Goal: Task Accomplishment & Management: Use online tool/utility

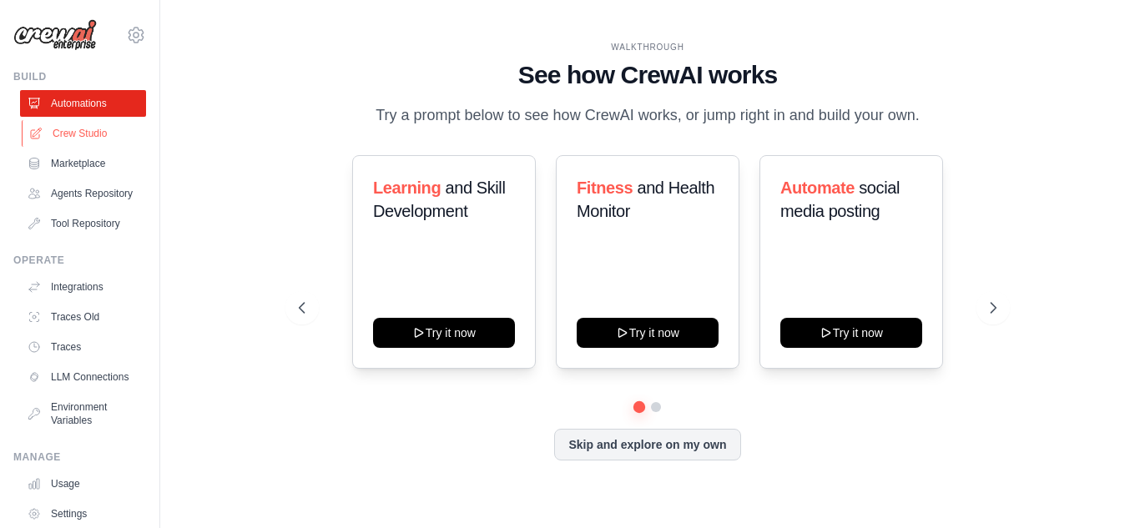
click at [68, 138] on link "Crew Studio" at bounding box center [85, 133] width 126 height 27
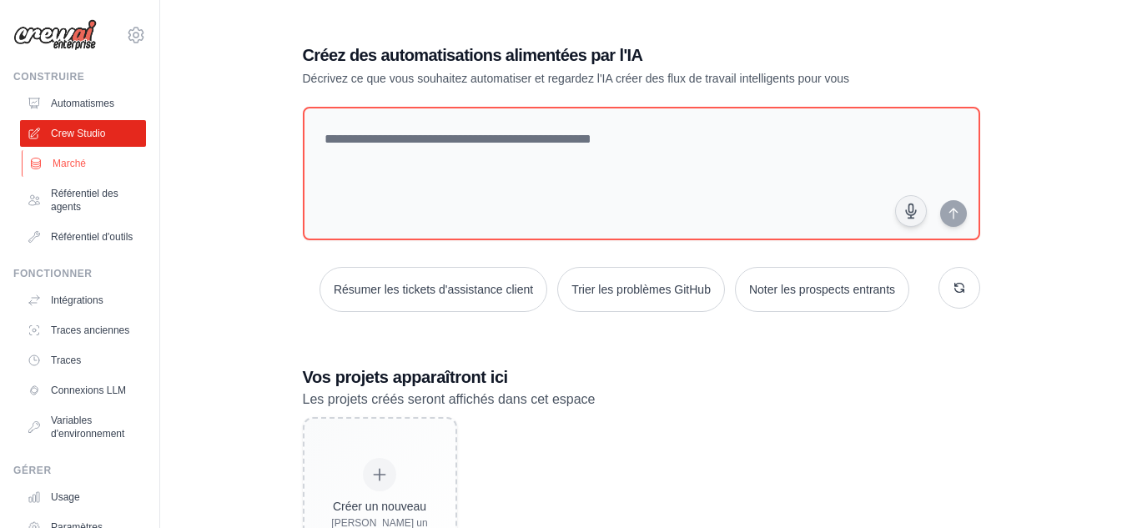
click at [89, 164] on link "Marché" at bounding box center [85, 163] width 126 height 27
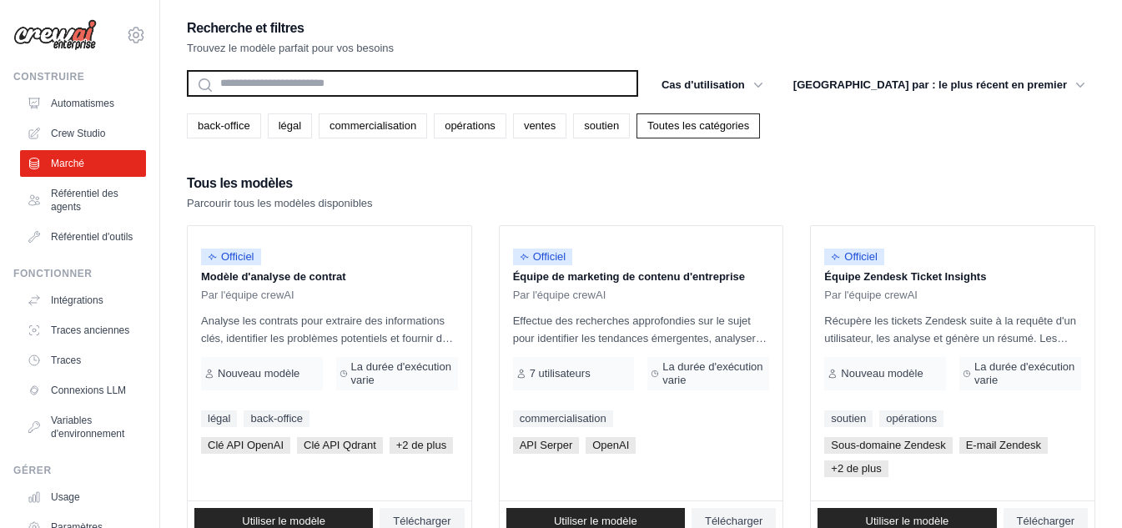
click at [638, 83] on input "text" at bounding box center [412, 83] width 451 height 27
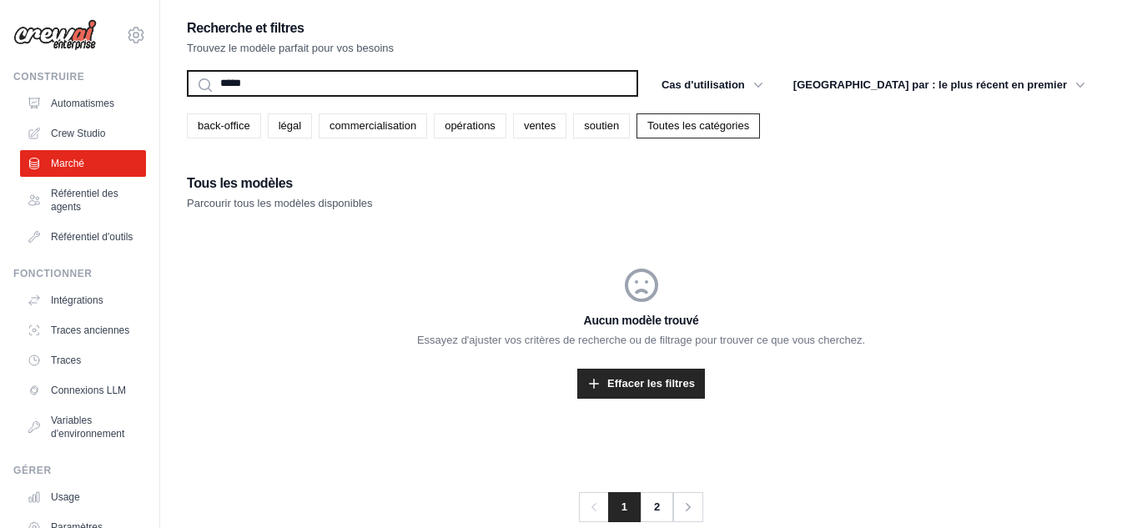
type input "*****"
click at [186, 96] on button "Recherche" at bounding box center [186, 96] width 1 height 1
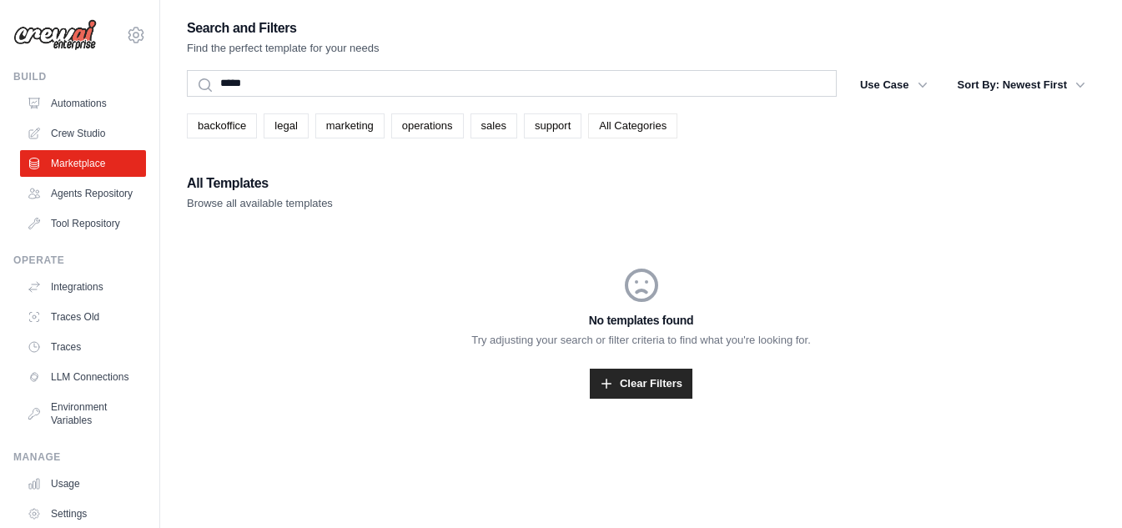
click at [628, 132] on link "All Categories" at bounding box center [632, 125] width 89 height 25
click at [559, 132] on link "support" at bounding box center [553, 125] width 58 height 25
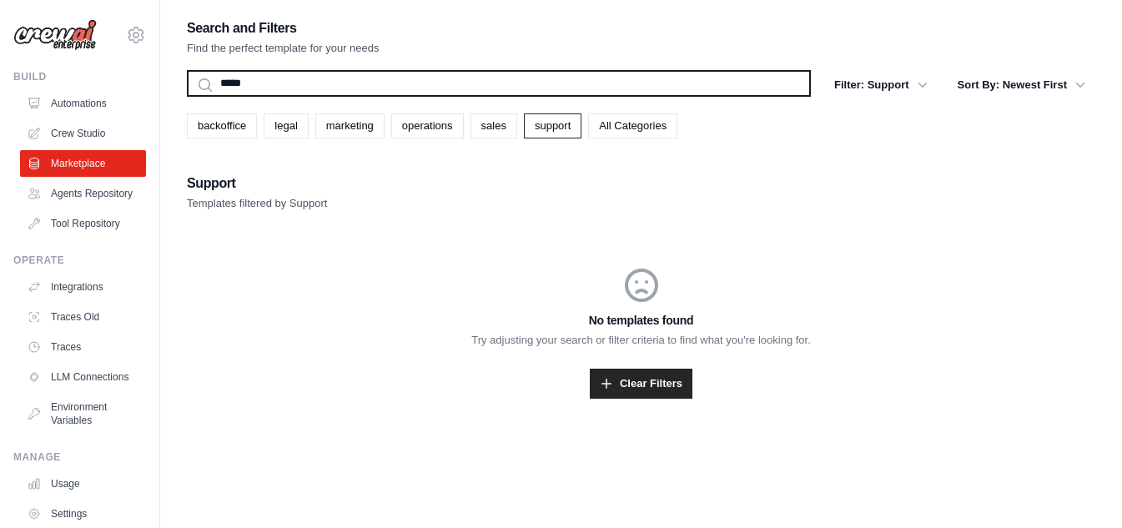
click at [300, 80] on input "*****" at bounding box center [499, 83] width 624 height 27
type input "*"
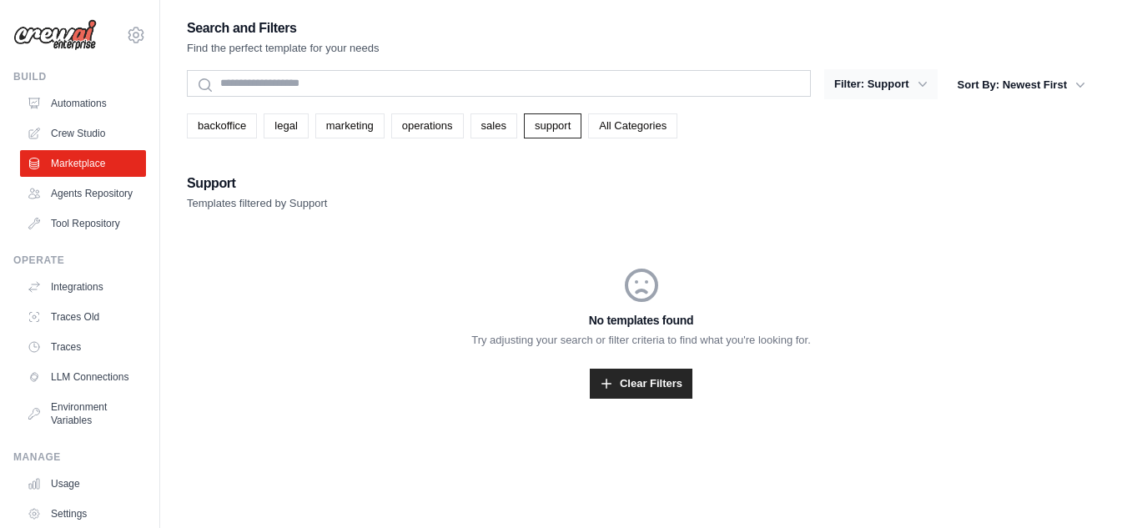
click at [898, 83] on button "Filter: Support" at bounding box center [880, 84] width 113 height 30
click at [901, 81] on button "Filter: Support" at bounding box center [880, 84] width 113 height 30
click at [924, 83] on icon "button" at bounding box center [922, 84] width 17 height 17
click at [868, 84] on button "Filter: Support" at bounding box center [880, 84] width 113 height 30
click at [841, 85] on button "Filter: Support" at bounding box center [880, 84] width 113 height 30
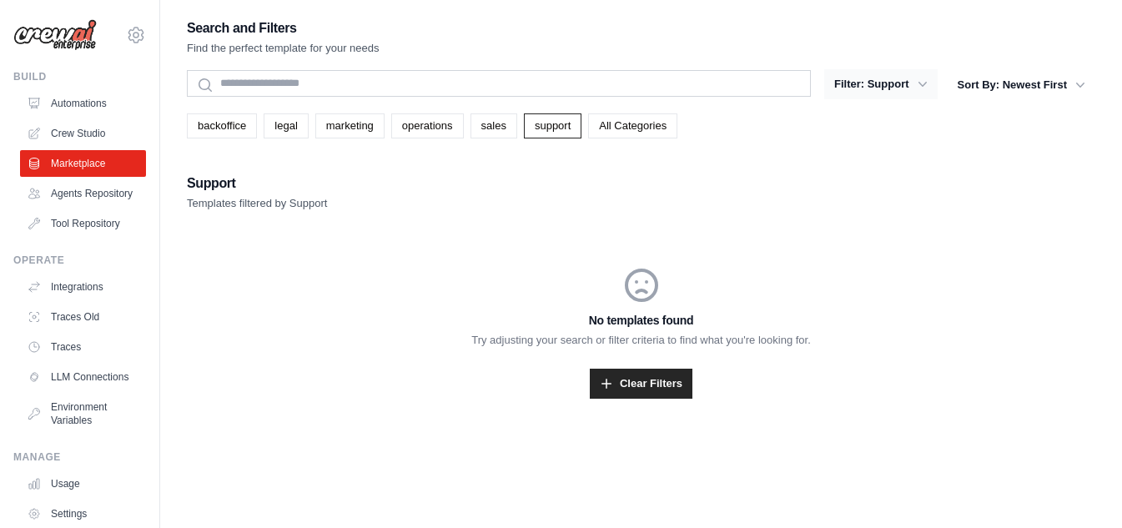
drag, startPoint x: 841, startPoint y: 85, endPoint x: 937, endPoint y: 79, distance: 96.1
click at [843, 84] on button "Filter: Support" at bounding box center [880, 84] width 113 height 30
click at [1001, 82] on button "Sort By: Newest First" at bounding box center [1022, 84] width 148 height 30
click at [1074, 80] on icon "button" at bounding box center [1080, 84] width 17 height 17
click at [1085, 80] on icon "button" at bounding box center [1080, 84] width 17 height 17
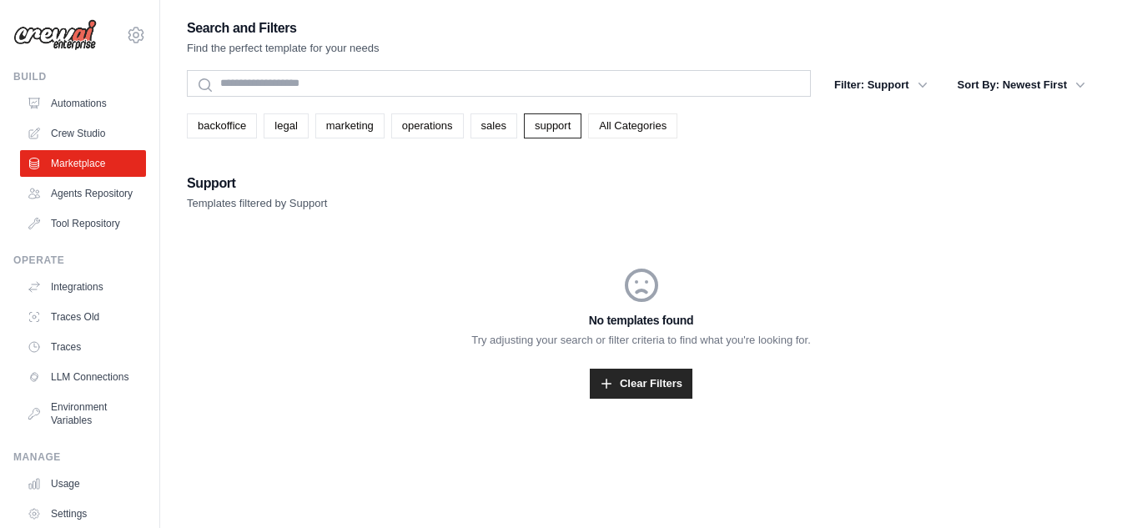
click at [636, 122] on link "All Categories" at bounding box center [632, 125] width 89 height 25
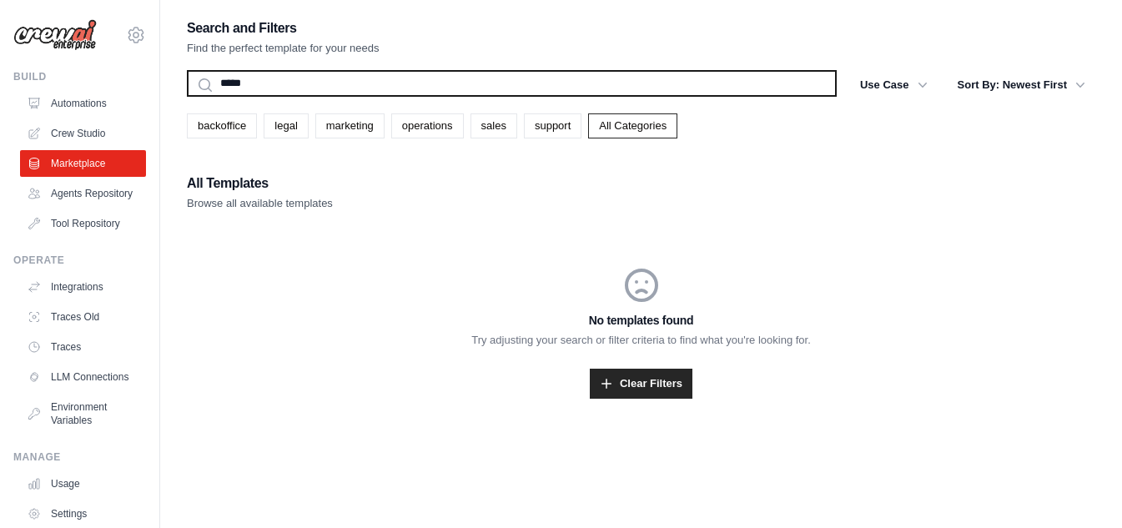
click at [306, 92] on input "*****" at bounding box center [512, 83] width 650 height 27
type input "*"
click at [186, 96] on button "Search" at bounding box center [186, 96] width 1 height 1
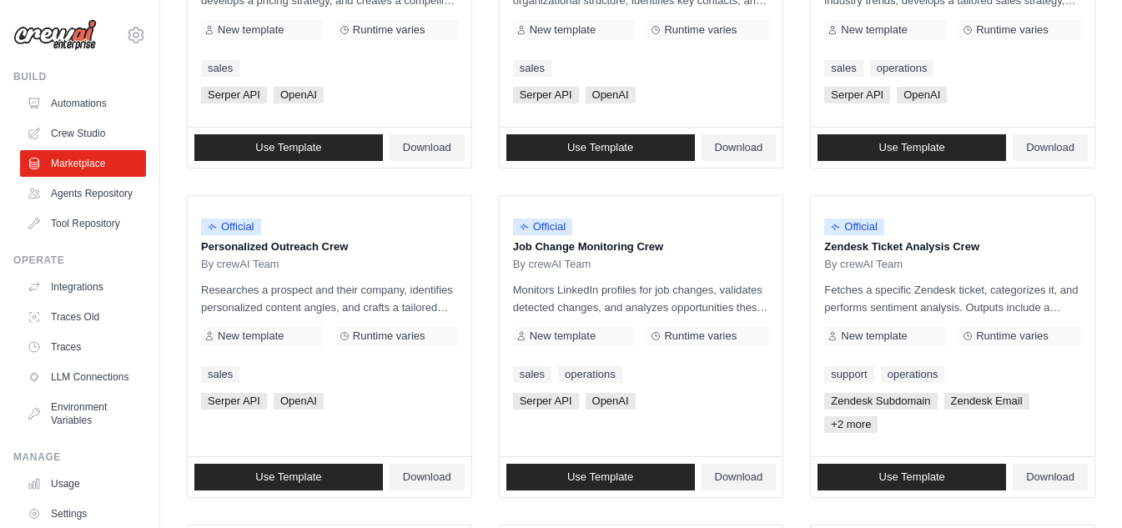
scroll to position [1064, 0]
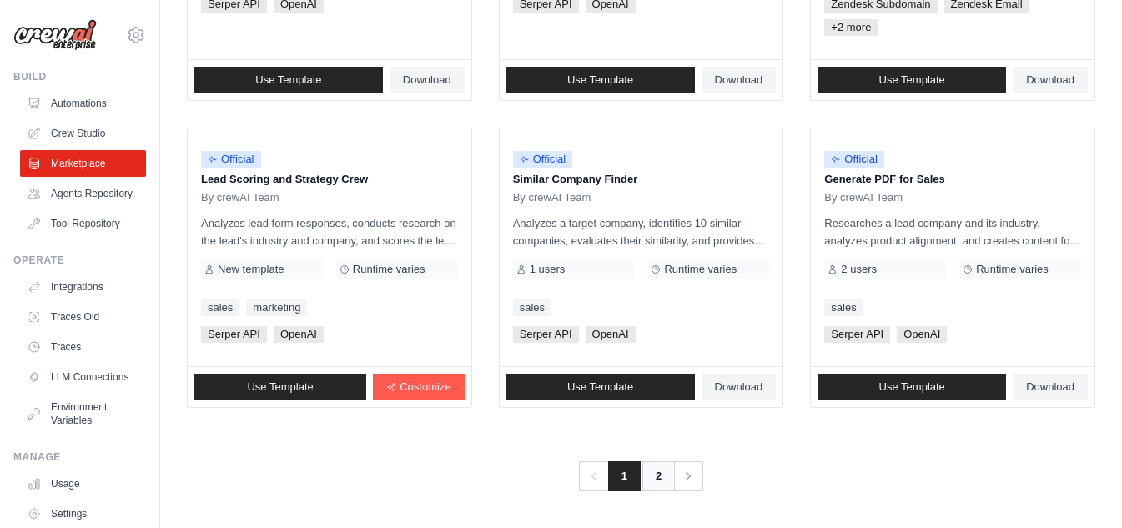
click at [658, 488] on link "2" at bounding box center [658, 476] width 33 height 30
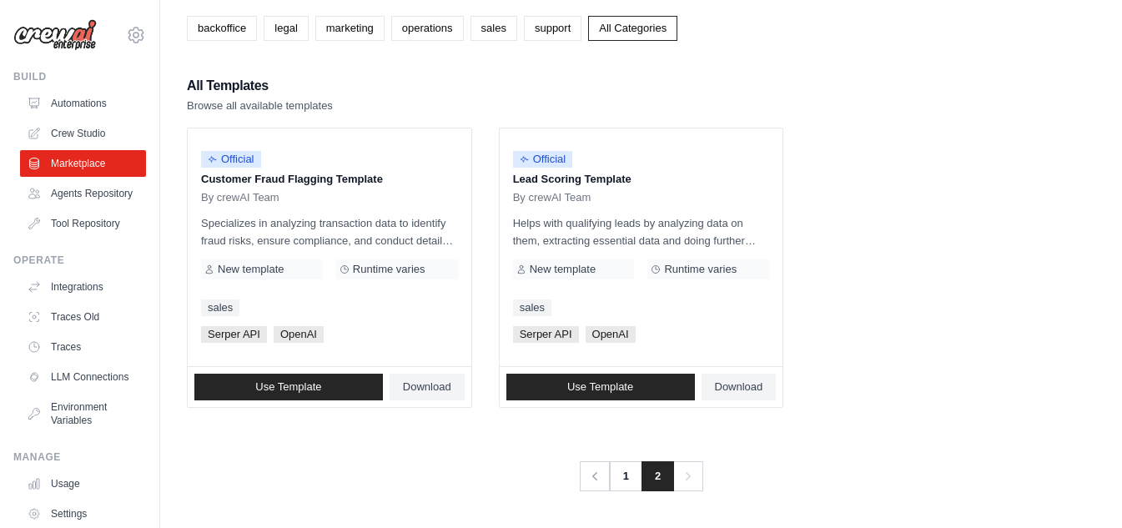
scroll to position [114, 0]
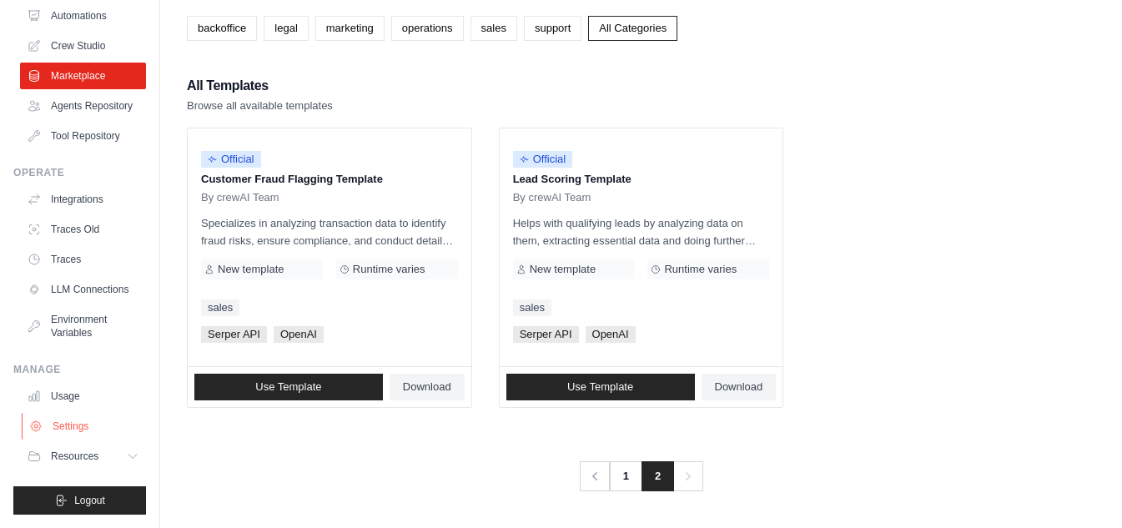
click at [88, 424] on link "Settings" at bounding box center [85, 426] width 126 height 27
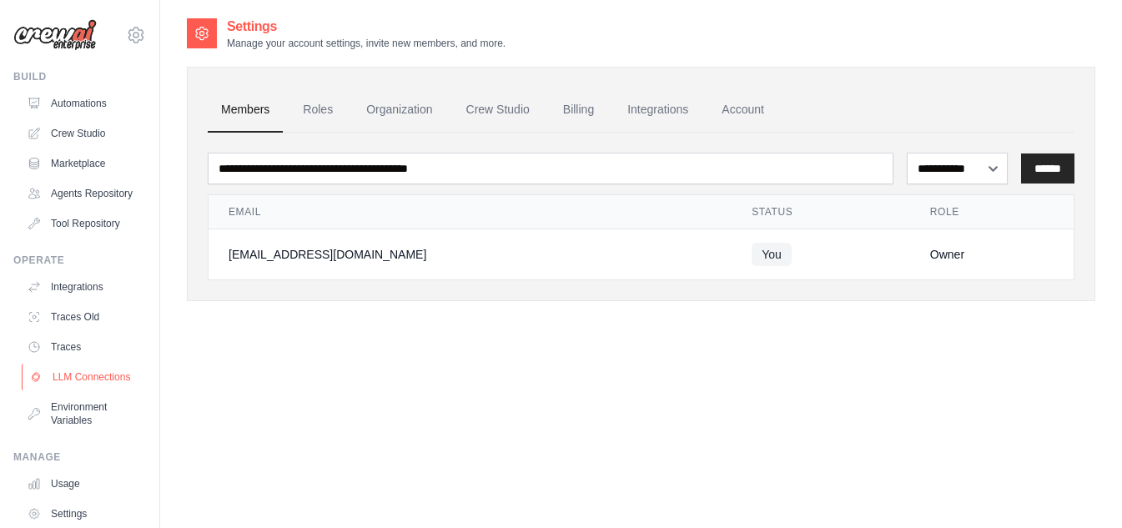
click at [68, 390] on link "LLM Connections" at bounding box center [85, 377] width 126 height 27
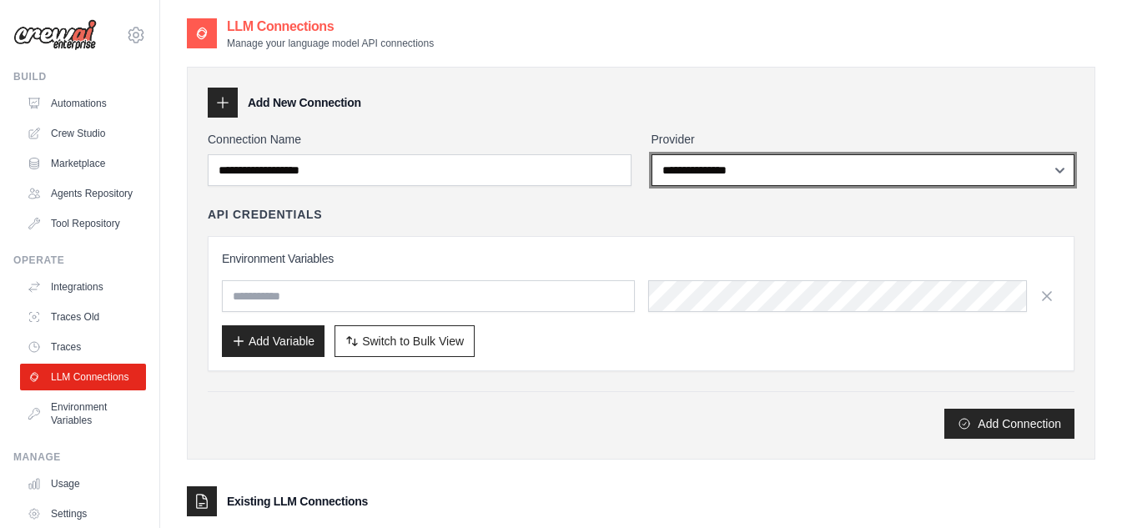
click at [767, 179] on select "**********" at bounding box center [864, 170] width 424 height 32
select select "**********"
click at [652, 154] on select "**********" at bounding box center [864, 170] width 424 height 32
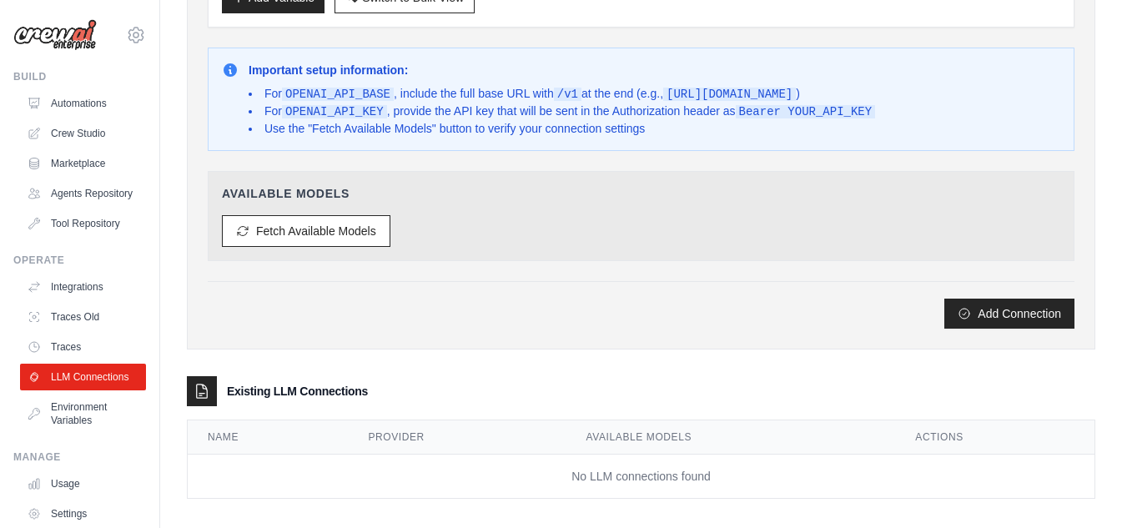
scroll to position [458, 0]
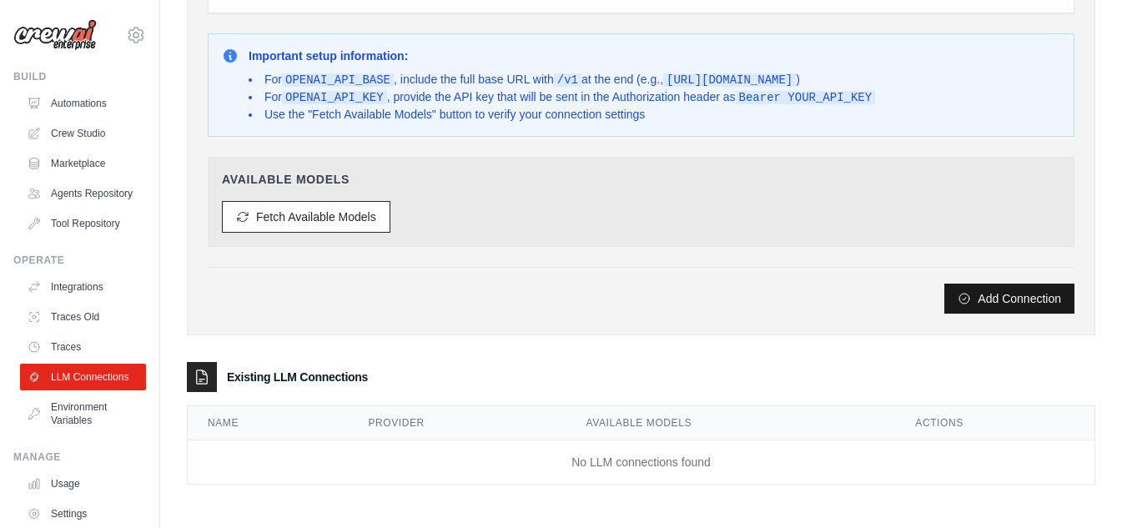
click at [997, 303] on button "Add Connection" at bounding box center [1009, 299] width 130 height 30
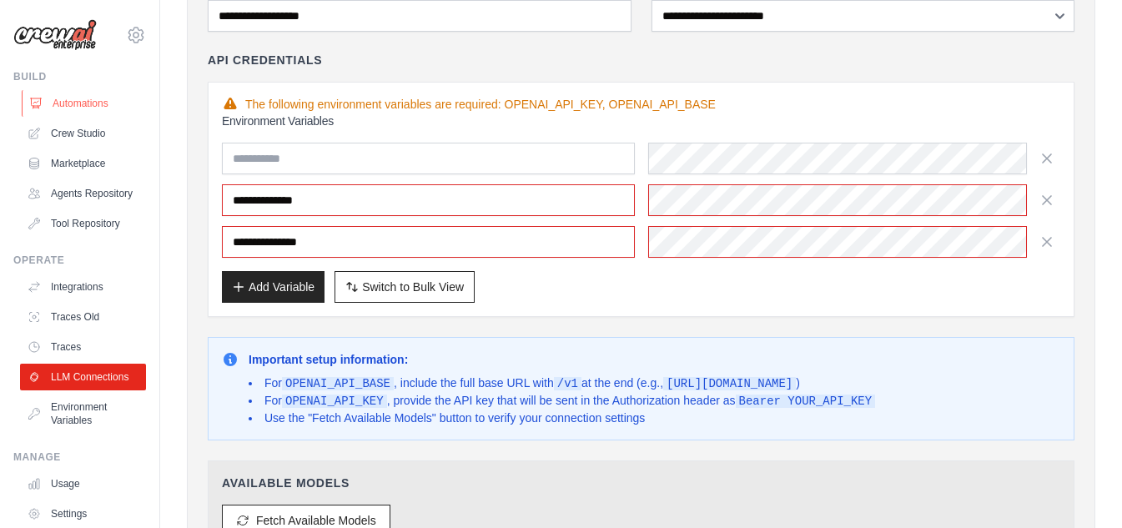
click at [98, 99] on link "Automations" at bounding box center [85, 103] width 126 height 27
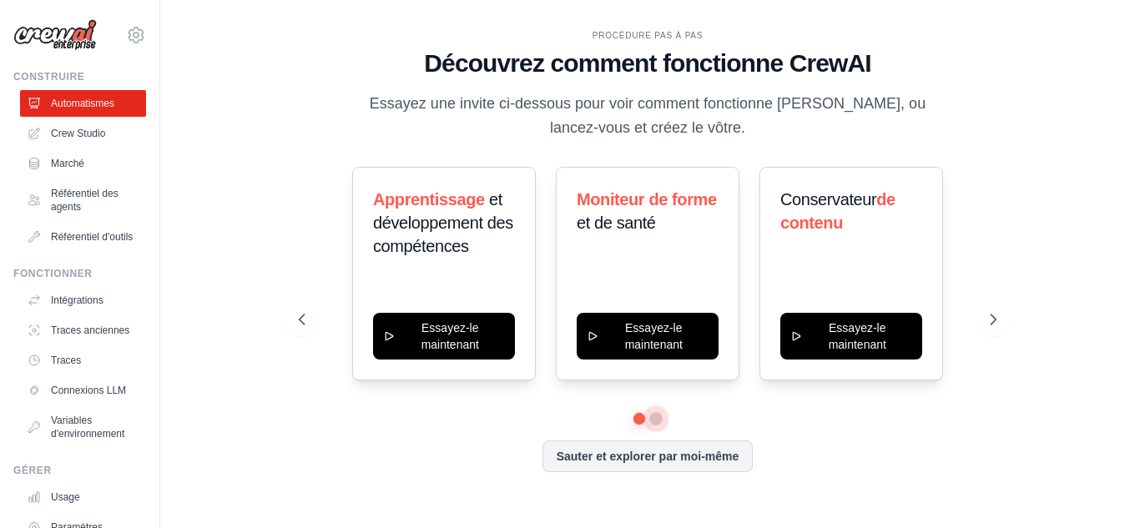
click at [657, 424] on div at bounding box center [647, 419] width 697 height 10
click at [653, 423] on button at bounding box center [655, 418] width 13 height 13
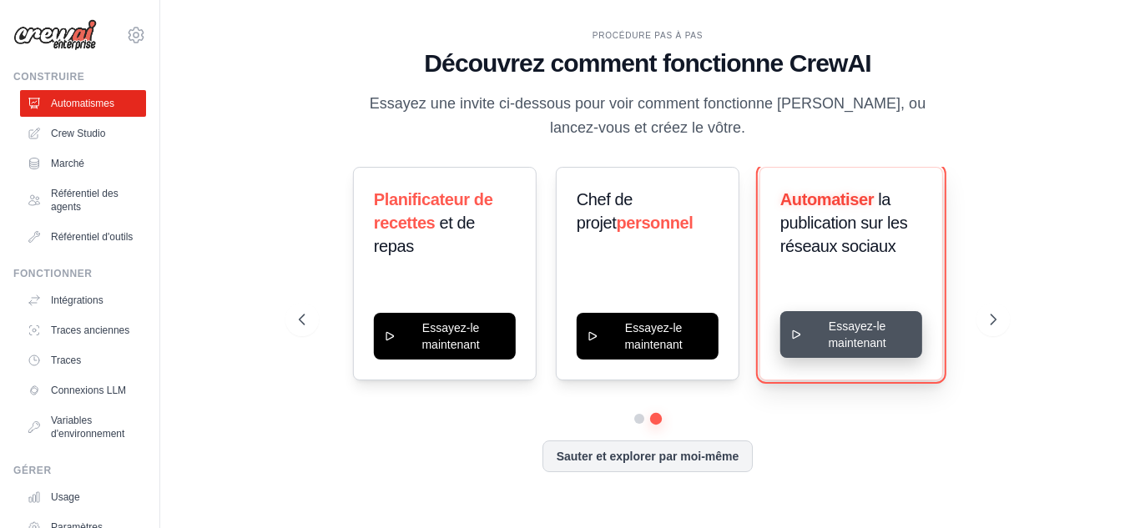
click at [834, 320] on button "Essayez-le maintenant" at bounding box center [851, 334] width 142 height 47
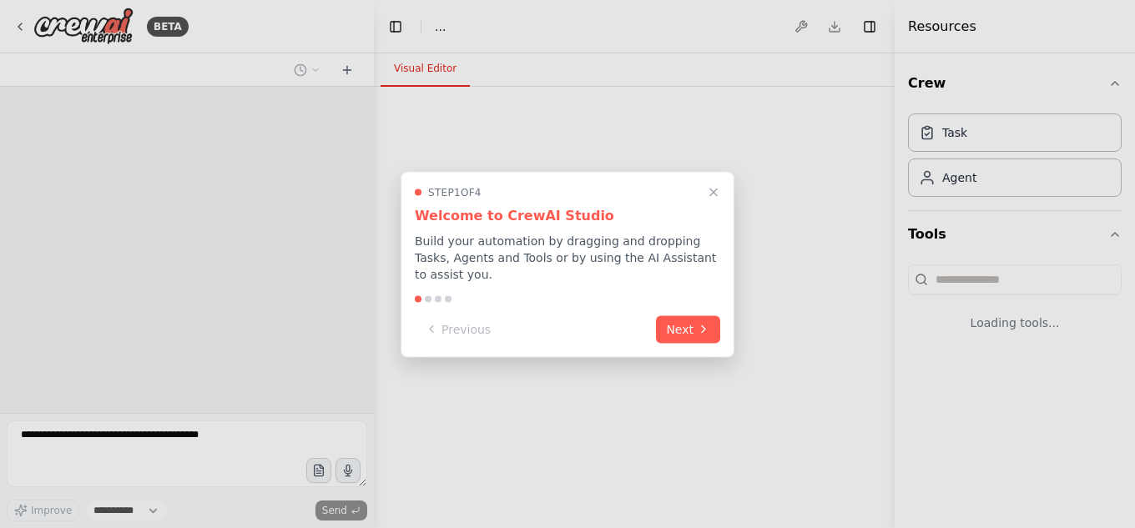
select select "****"
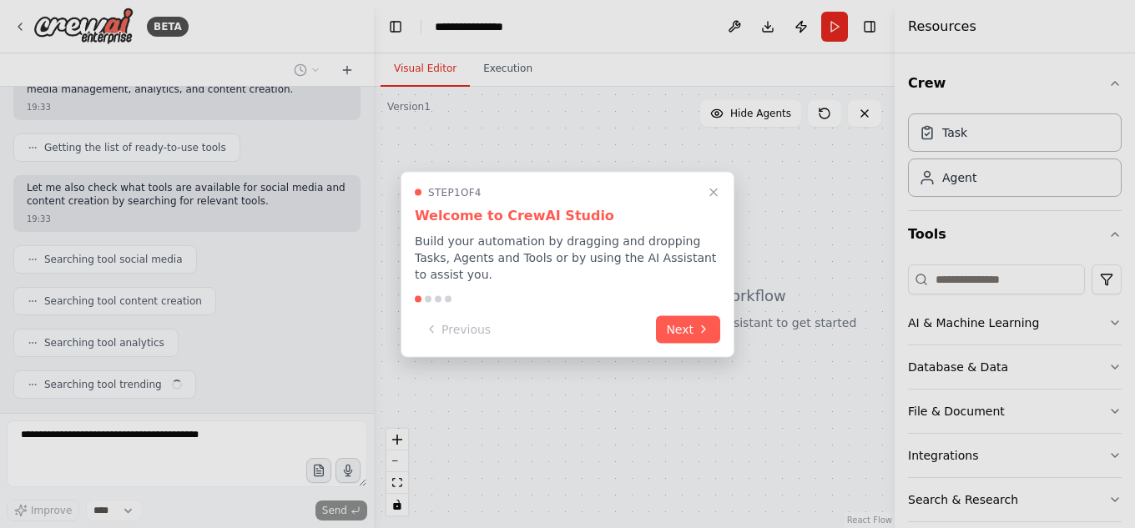
scroll to position [218, 0]
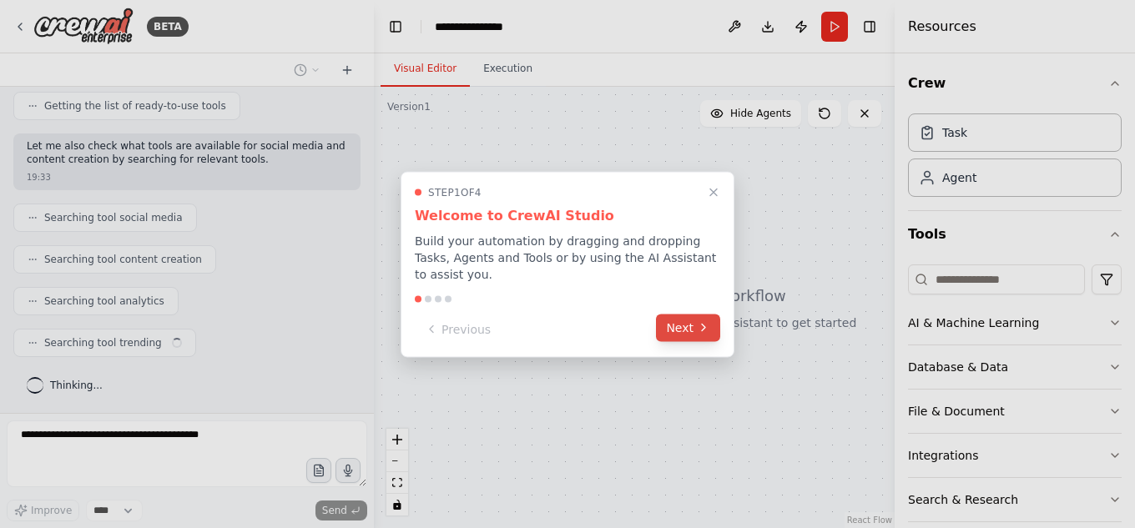
click at [673, 314] on button "Next" at bounding box center [688, 328] width 64 height 28
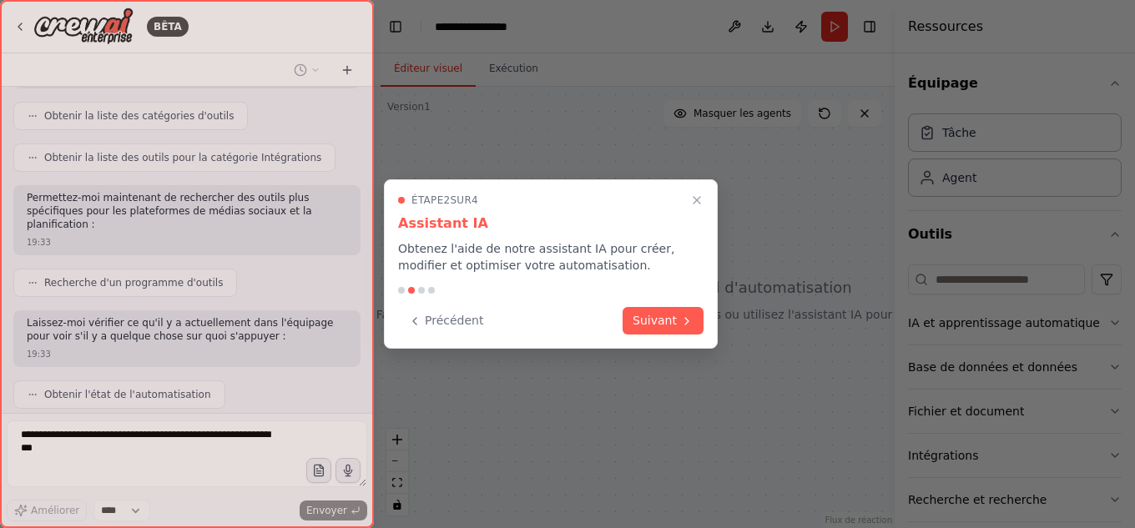
scroll to position [608, 0]
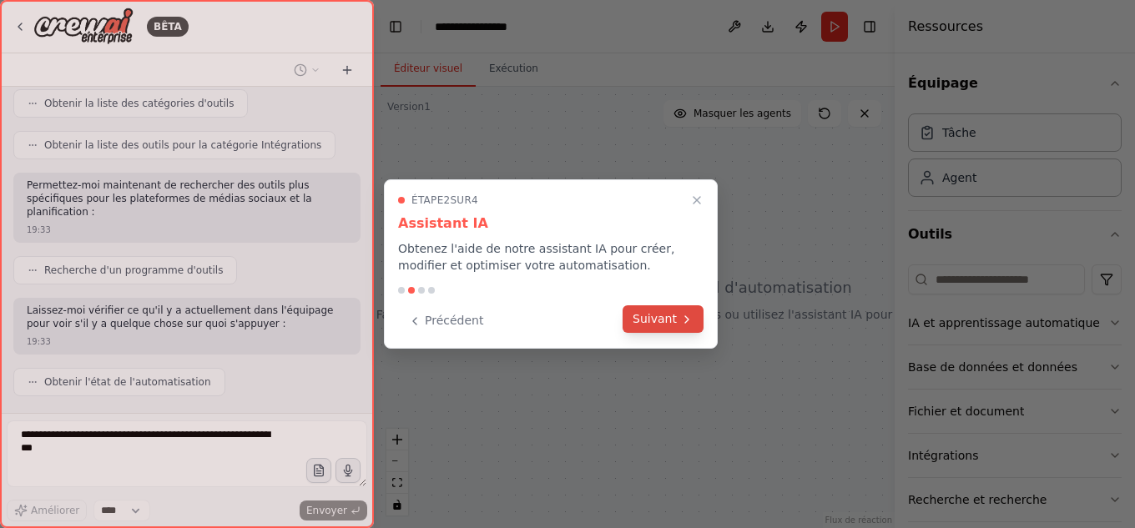
click at [657, 320] on font "Suivant" at bounding box center [654, 318] width 44 height 13
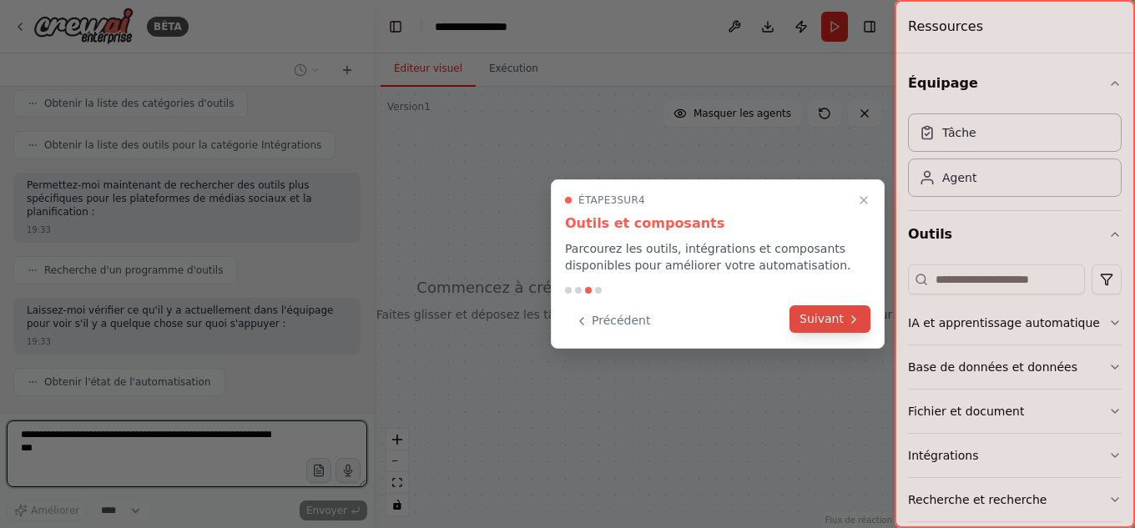
click at [818, 310] on font "Suivant" at bounding box center [821, 319] width 44 height 18
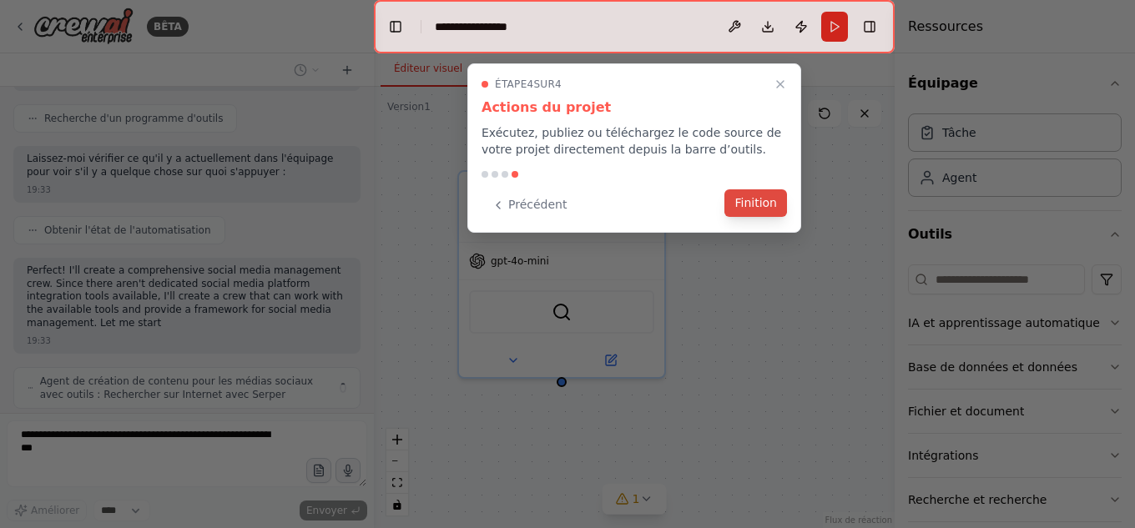
click at [774, 196] on font "Finition" at bounding box center [755, 202] width 43 height 13
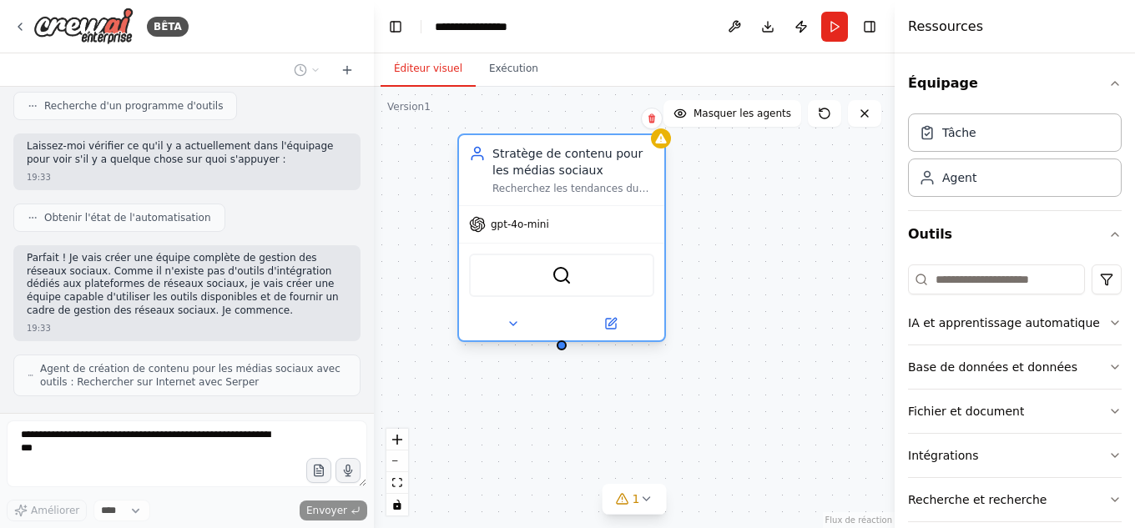
drag, startPoint x: 531, startPoint y: 264, endPoint x: 531, endPoint y: 223, distance: 41.7
click at [531, 223] on div "gpt-4o-mini" at bounding box center [509, 224] width 80 height 17
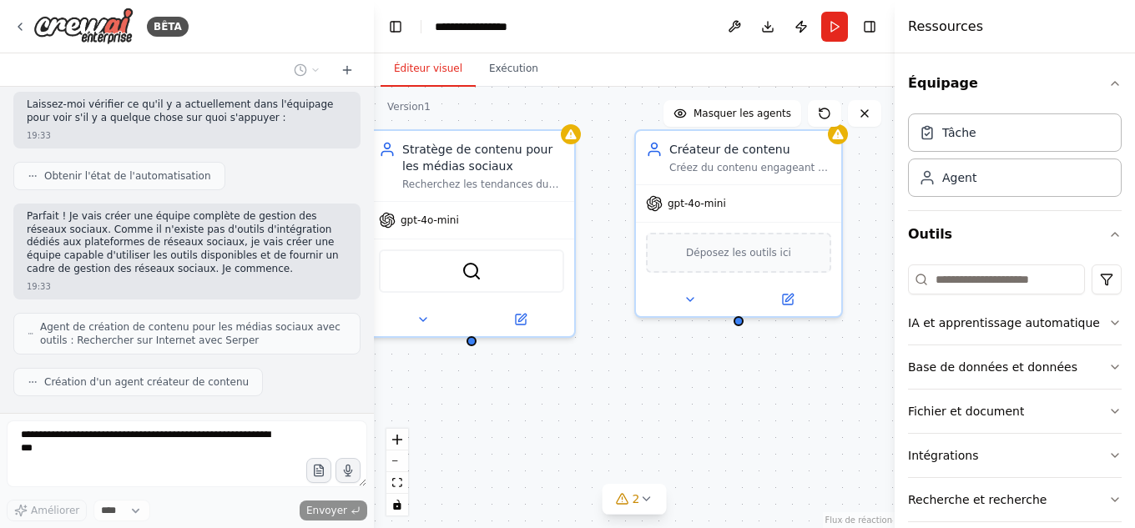
drag, startPoint x: 692, startPoint y: 425, endPoint x: 603, endPoint y: 383, distance: 98.5
click at [603, 383] on div "Stratège de contenu pour les médias sociaux Recherchez les tendances du secteur…" at bounding box center [634, 307] width 521 height 441
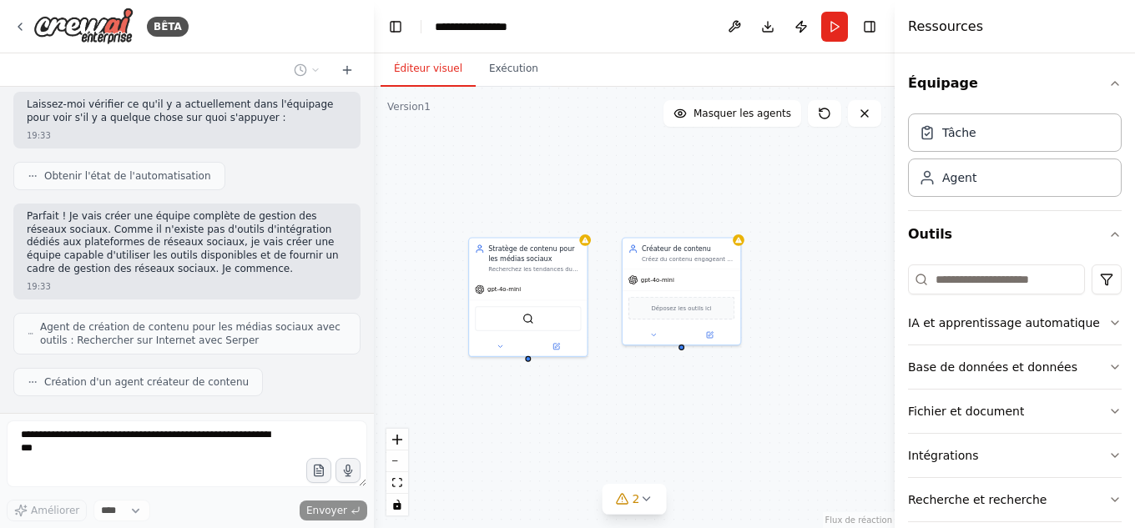
scroll to position [869, 0]
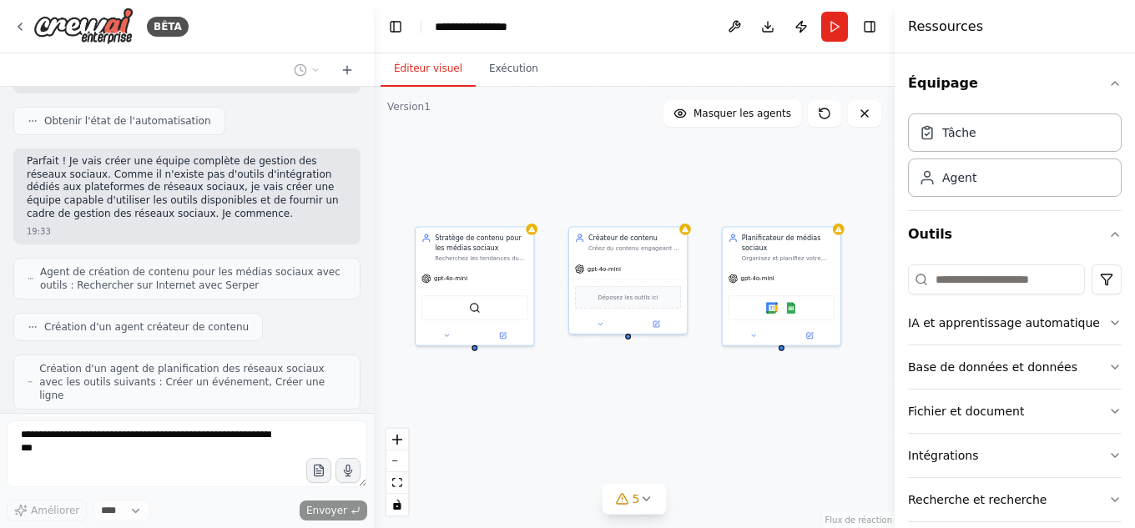
drag, startPoint x: 678, startPoint y: 205, endPoint x: 625, endPoint y: 194, distance: 54.5
click at [625, 194] on div "Stratège de contenu pour les médias sociaux Recherchez les tendances du secteur…" at bounding box center [634, 307] width 521 height 441
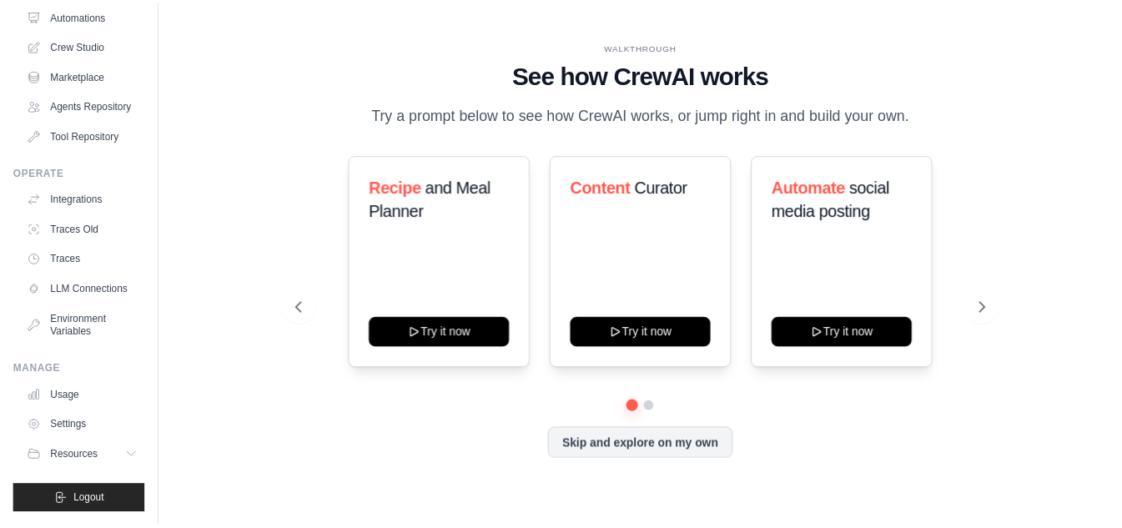
scroll to position [114, 0]
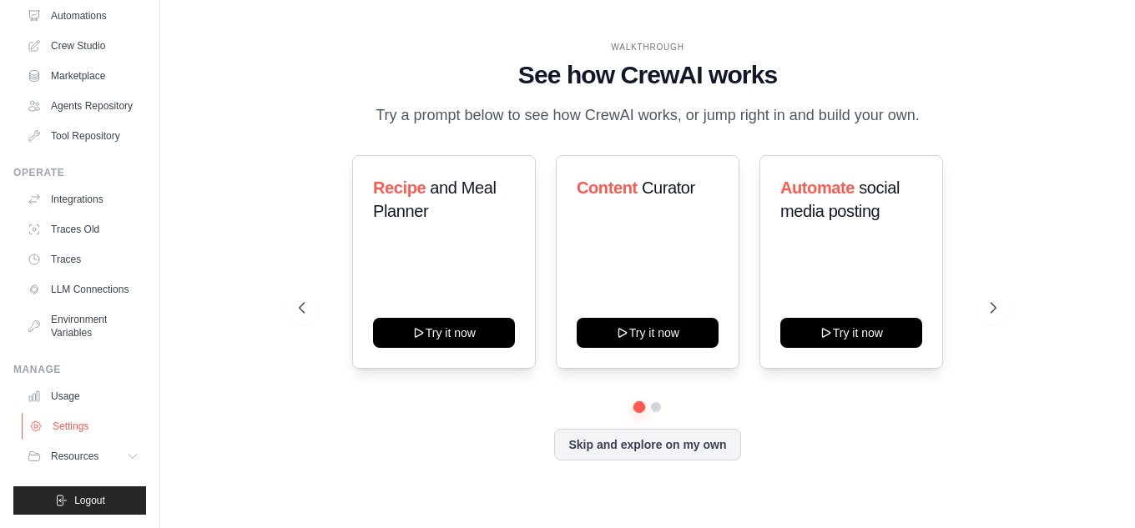
click at [70, 418] on link "Settings" at bounding box center [85, 426] width 126 height 27
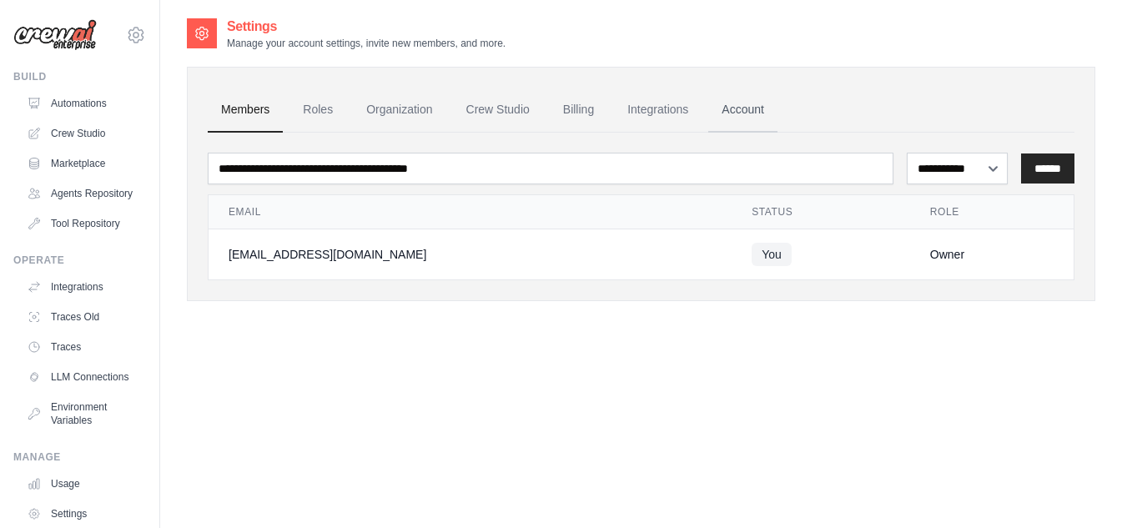
click at [712, 108] on link "Account" at bounding box center [742, 110] width 69 height 45
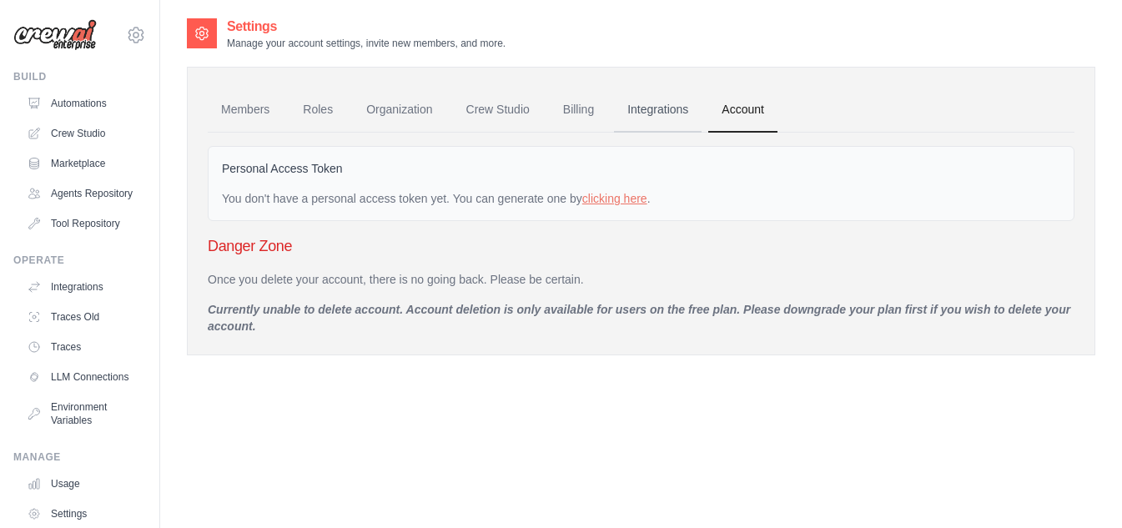
click at [655, 110] on link "Integrations" at bounding box center [658, 110] width 88 height 45
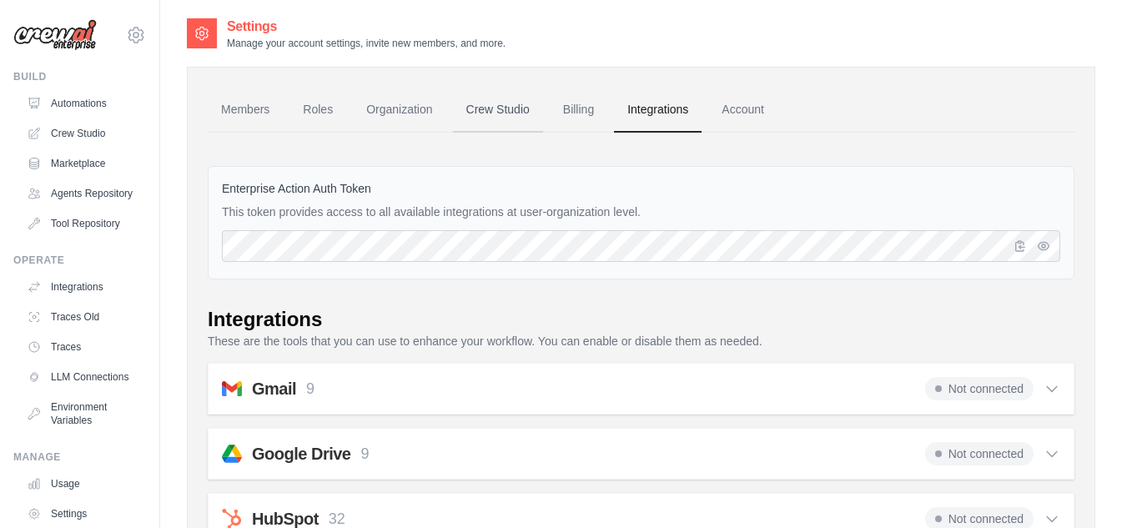
click at [491, 104] on link "Crew Studio" at bounding box center [498, 110] width 90 height 45
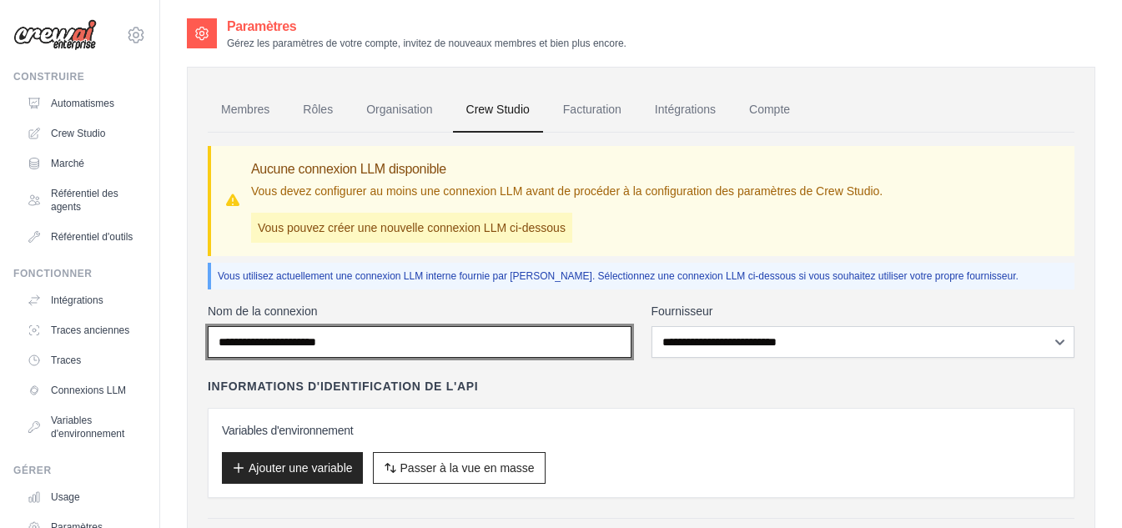
click at [501, 349] on input "Nom de la connexion" at bounding box center [420, 342] width 424 height 32
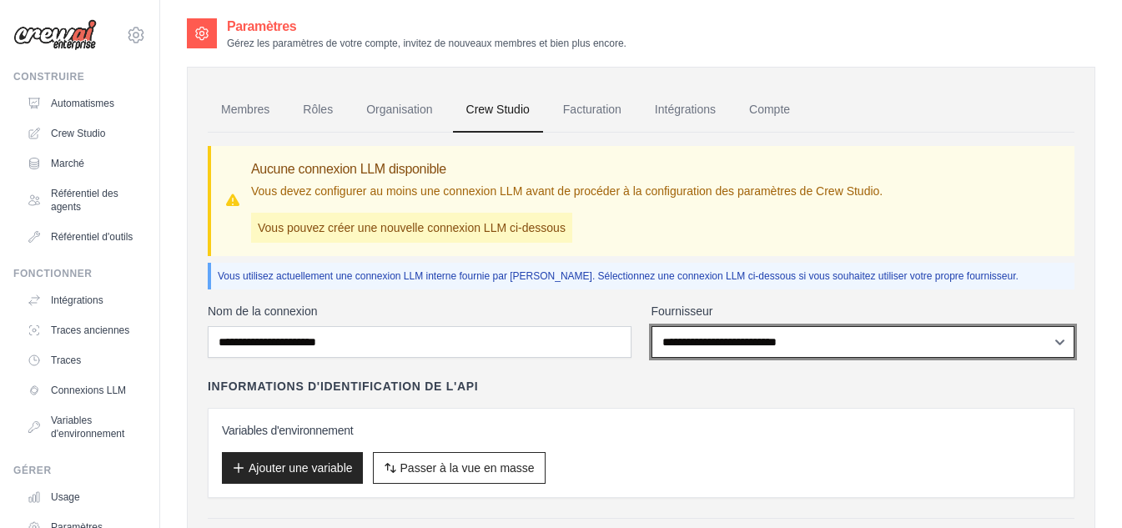
click at [697, 353] on select "**********" at bounding box center [864, 342] width 424 height 32
select select "******"
click at [652, 326] on select "**********" at bounding box center [864, 342] width 424 height 32
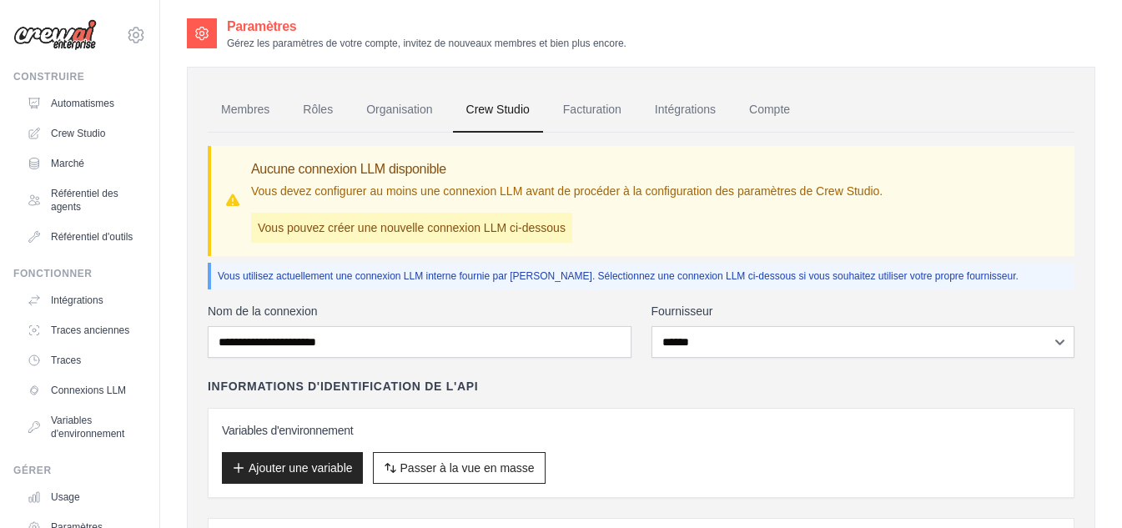
click at [601, 394] on div "Informations d'identification de l'API" at bounding box center [641, 386] width 867 height 17
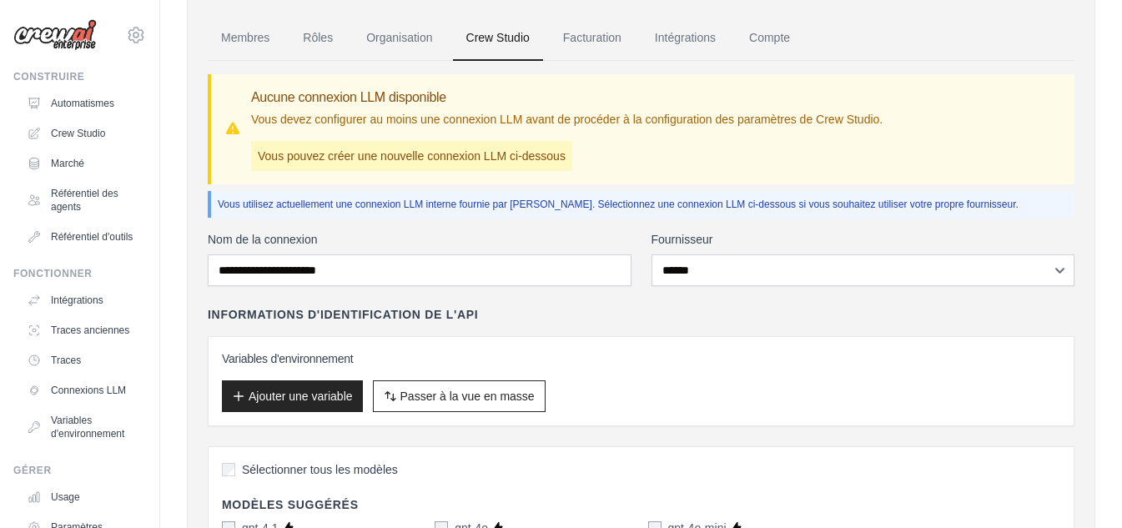
scroll to position [21, 0]
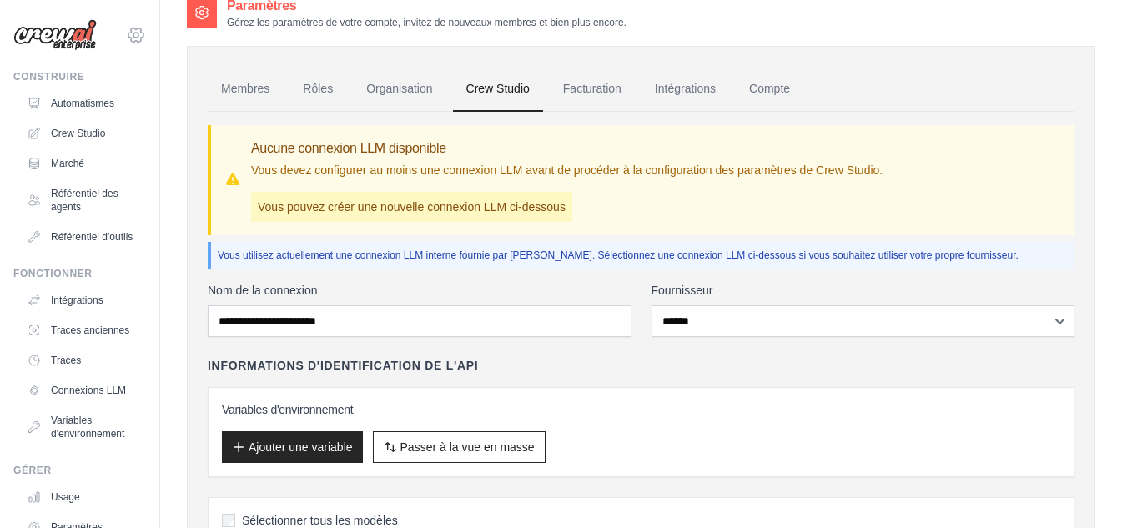
click at [126, 32] on icon at bounding box center [136, 35] width 20 height 20
click at [159, 98] on span "Paramètres" at bounding box center [209, 103] width 132 height 17
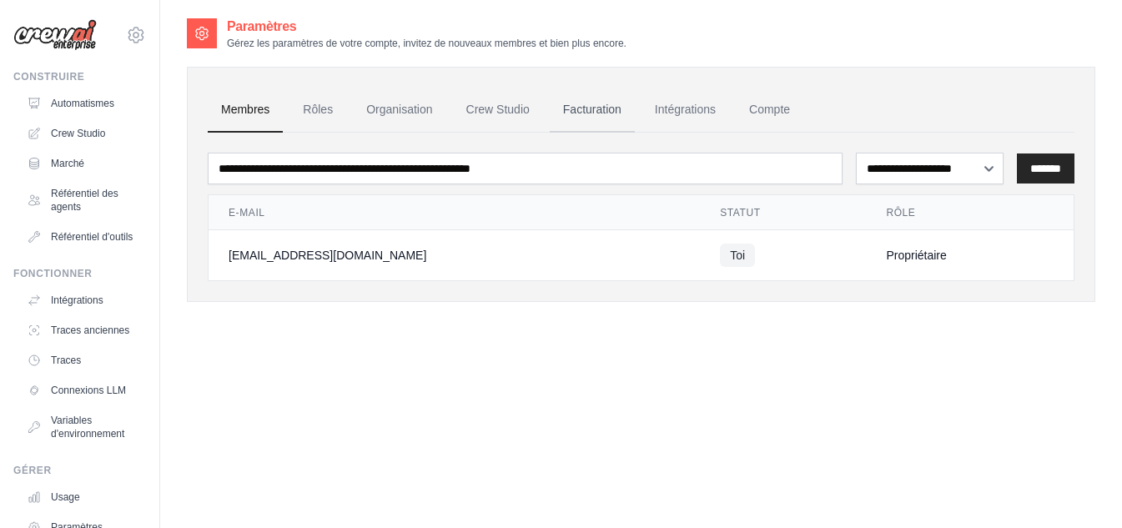
click at [601, 104] on font "Facturation" at bounding box center [592, 109] width 58 height 13
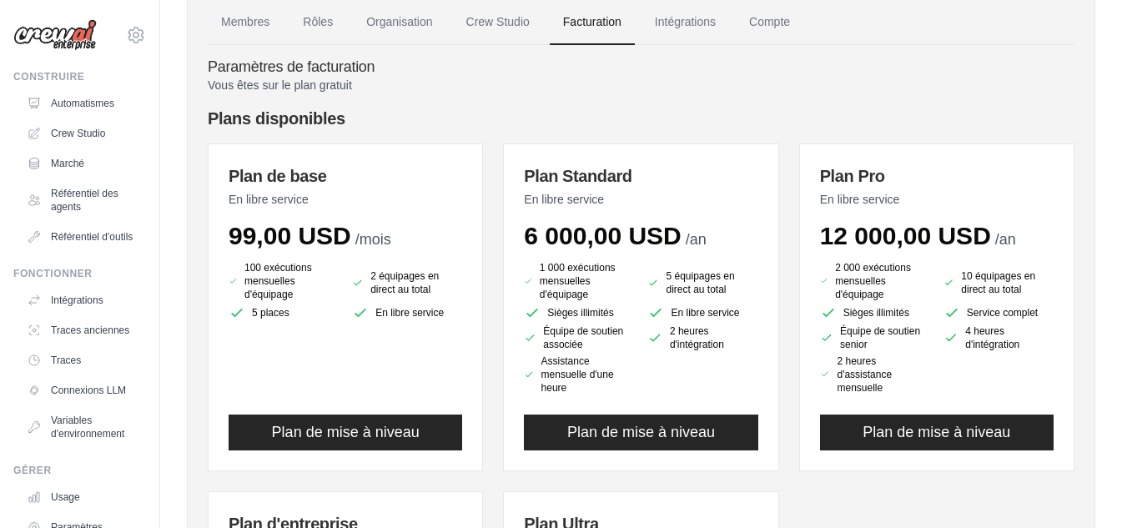
scroll to position [62, 0]
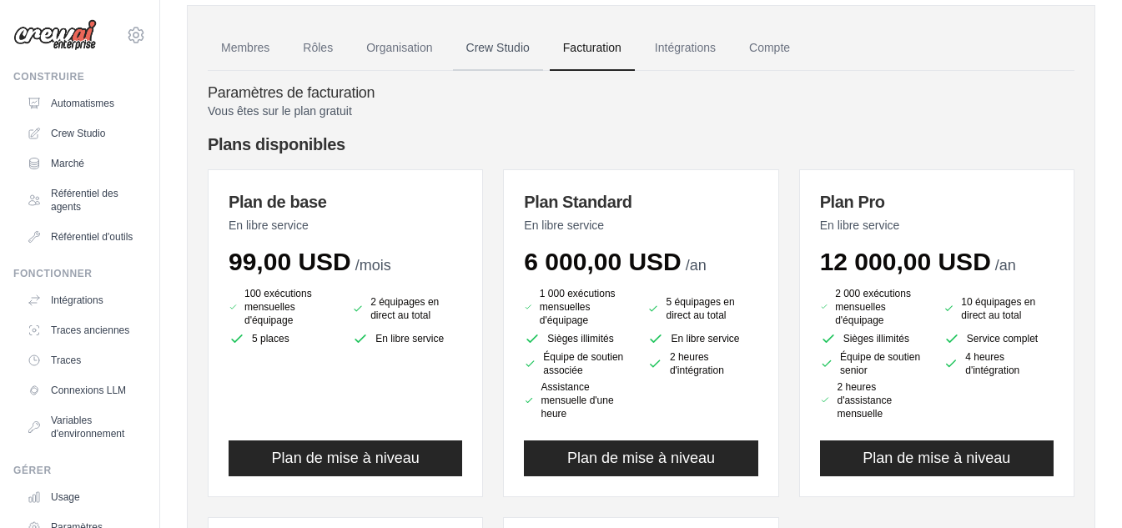
click at [489, 52] on font "Crew Studio" at bounding box center [497, 47] width 63 height 13
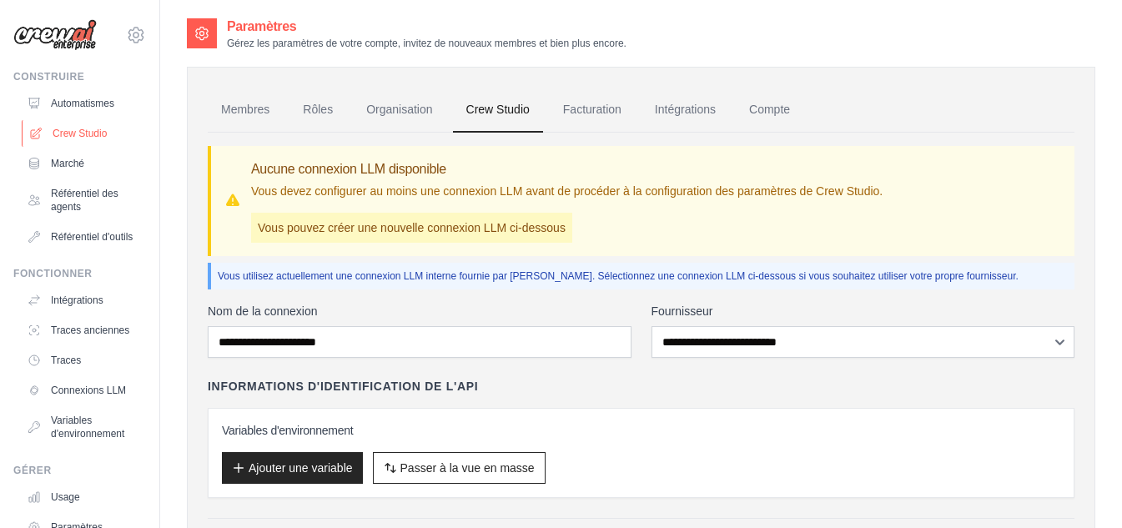
click at [98, 136] on font "Crew Studio" at bounding box center [80, 134] width 54 height 12
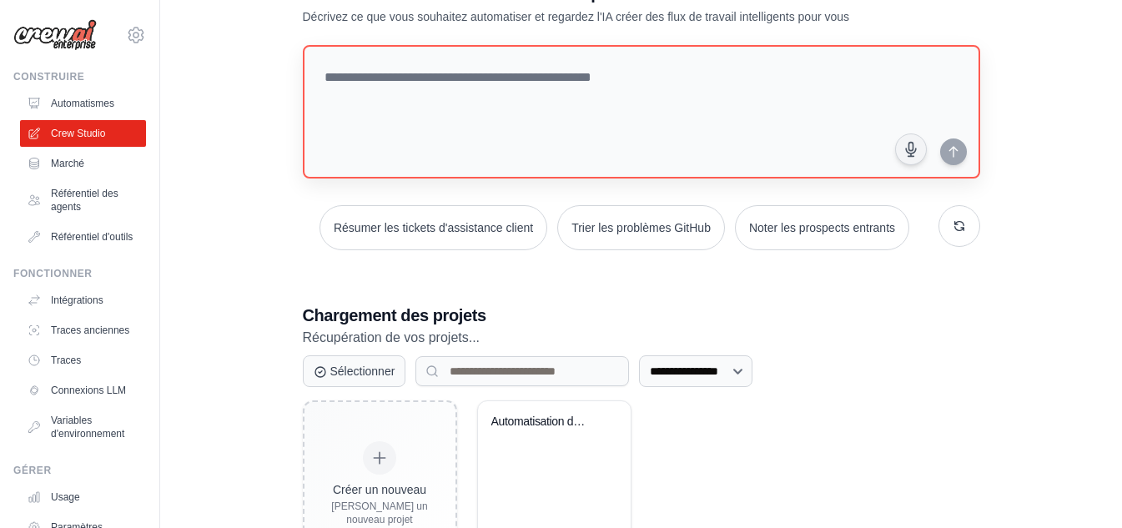
scroll to position [144, 0]
